Goal: Transaction & Acquisition: Book appointment/travel/reservation

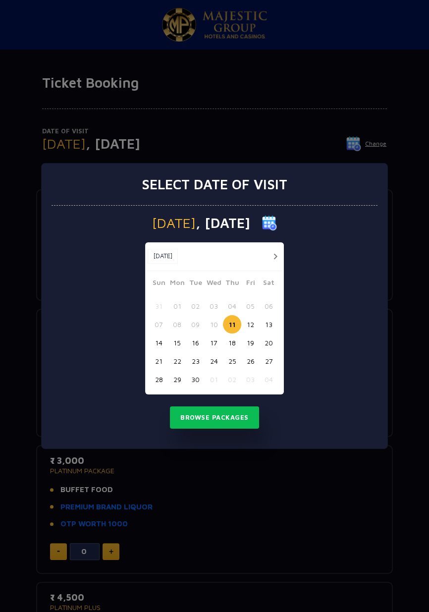
click at [220, 337] on button "17" at bounding box center [214, 343] width 18 height 18
click at [247, 418] on button "Browse Packages" at bounding box center [214, 417] width 89 height 23
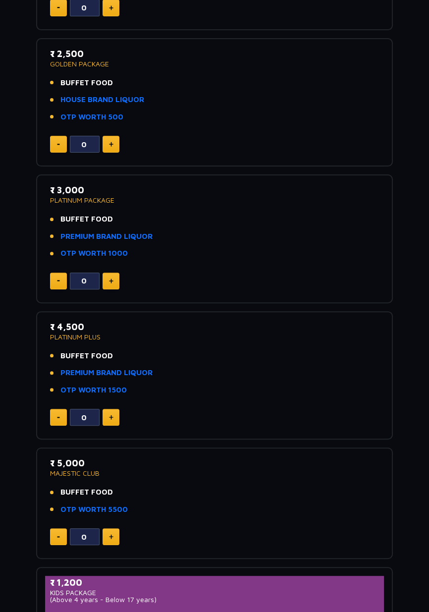
scroll to position [271, 0]
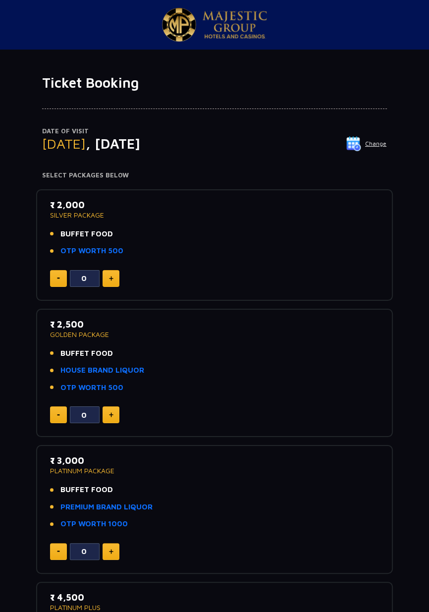
click at [113, 278] on img at bounding box center [111, 278] width 4 height 5
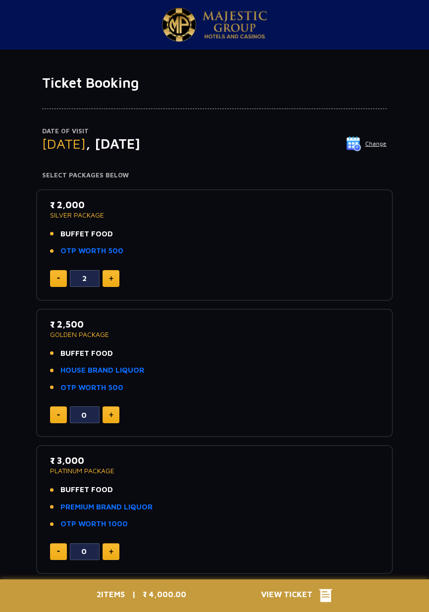
click at [113, 278] on img at bounding box center [111, 278] width 4 height 5
click at [112, 278] on img at bounding box center [111, 278] width 4 height 5
click at [111, 279] on img at bounding box center [111, 278] width 4 height 5
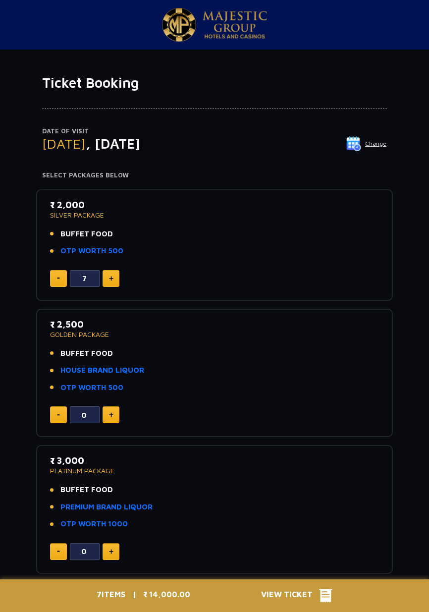
click at [112, 278] on img at bounding box center [111, 278] width 4 height 5
click at [110, 280] on img at bounding box center [111, 278] width 4 height 5
click at [111, 278] on img at bounding box center [111, 278] width 4 height 5
type input "10"
click at [318, 597] on span "View Ticket" at bounding box center [290, 595] width 58 height 15
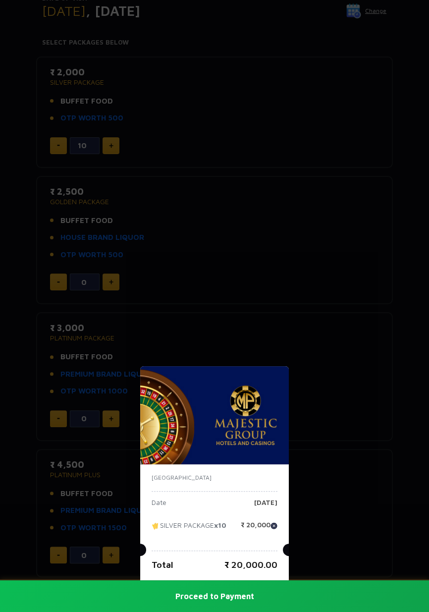
scroll to position [156, 0]
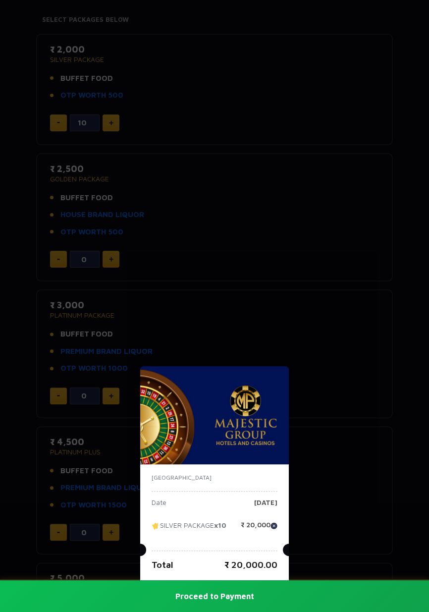
click at [324, 612] on button "Proceed to Payment" at bounding box center [214, 596] width 429 height 32
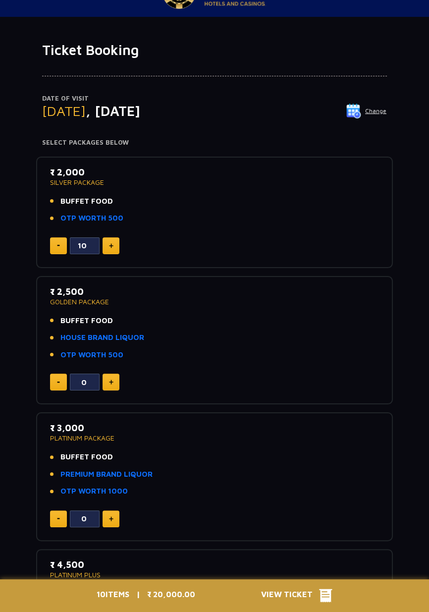
scroll to position [0, 0]
